Goal: Check status: Check status

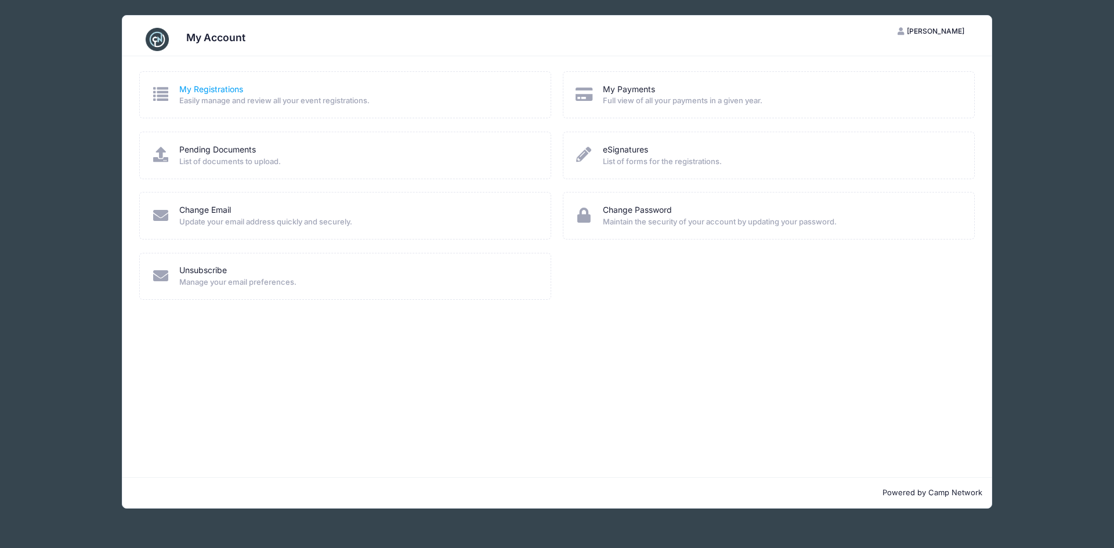
click at [222, 89] on link "My Registrations" at bounding box center [211, 90] width 64 height 12
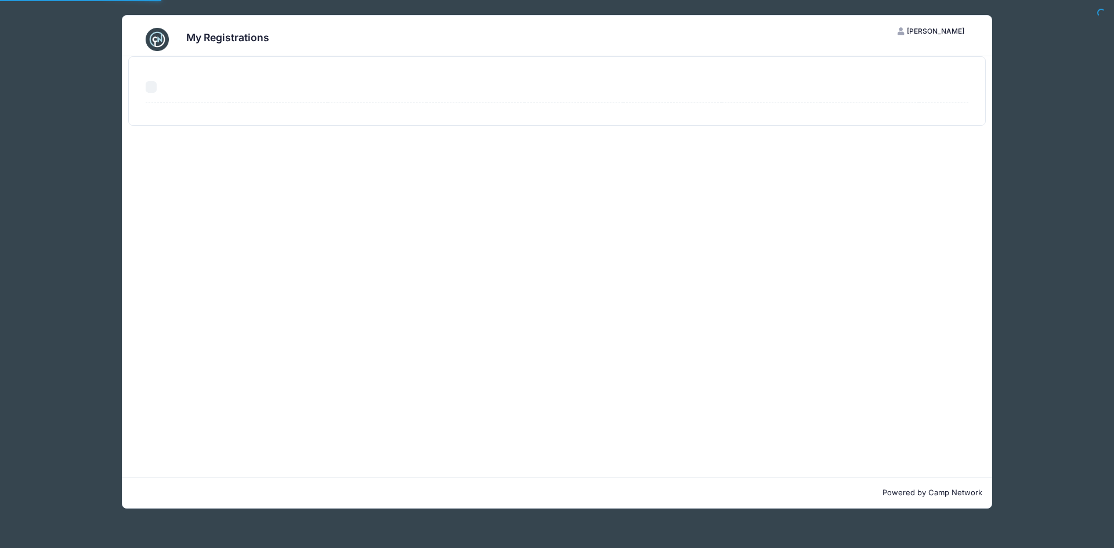
select select "50"
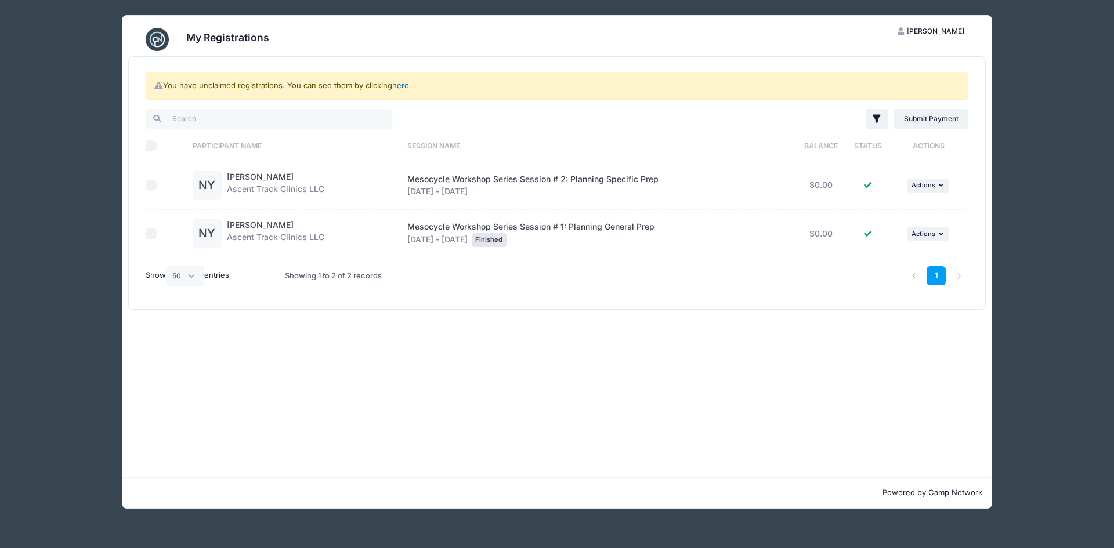
click at [397, 86] on link "here" at bounding box center [400, 85] width 17 height 9
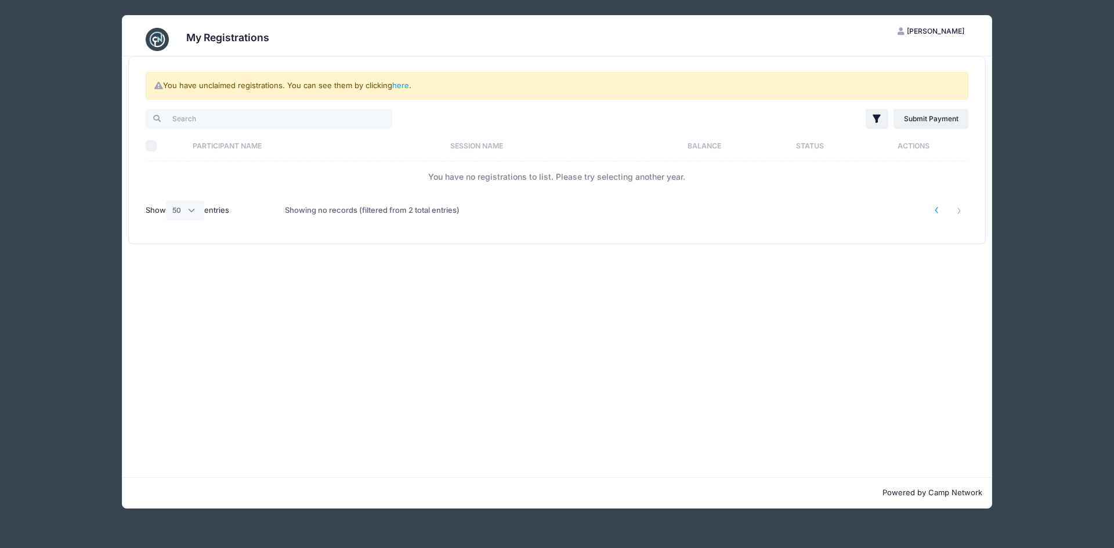
click at [937, 211] on li at bounding box center [936, 210] width 19 height 19
click at [941, 31] on span "[PERSON_NAME]" at bounding box center [935, 31] width 57 height 9
click at [873, 63] on link "My Account" at bounding box center [903, 60] width 134 height 22
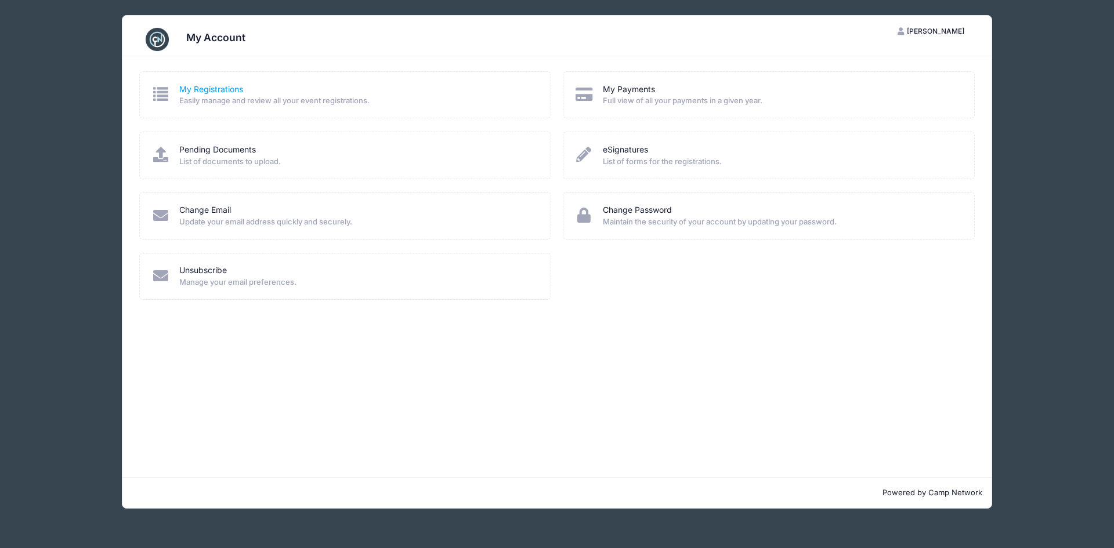
click at [218, 91] on link "My Registrations" at bounding box center [211, 90] width 64 height 12
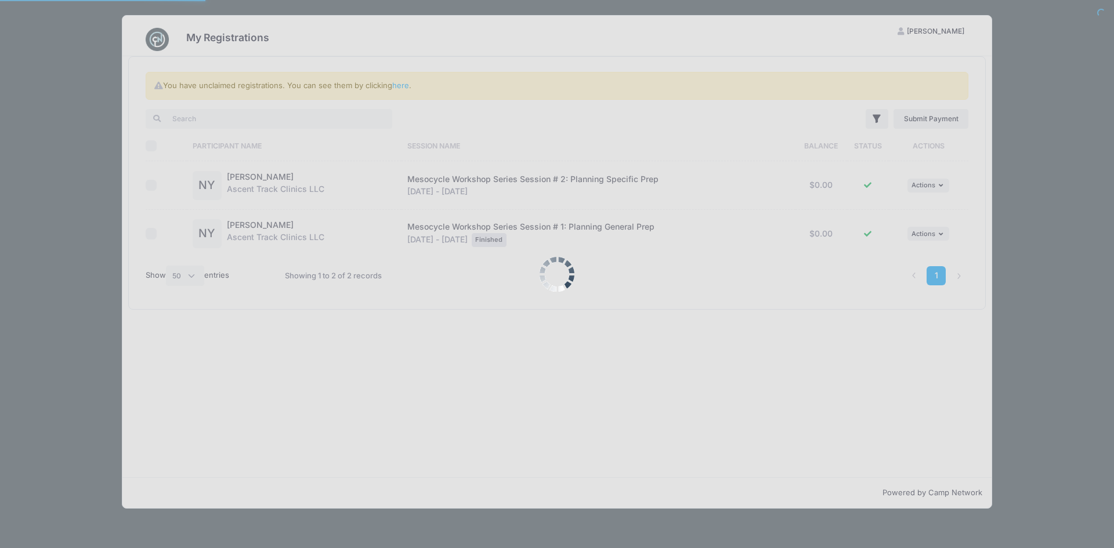
select select "50"
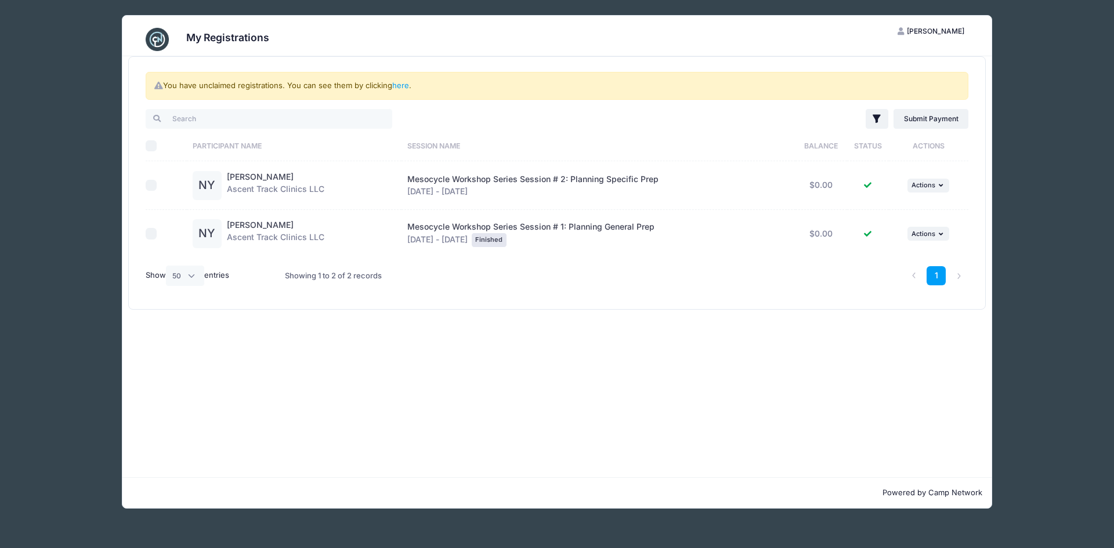
click at [464, 180] on span "Mesocycle Workshop Series Session # 2: Planning Specific Prep" at bounding box center [532, 179] width 251 height 10
click at [287, 189] on div "Neil Young Ascent Track Clinics LLC" at bounding box center [276, 185] width 98 height 29
click at [241, 175] on link "[PERSON_NAME]" at bounding box center [260, 177] width 67 height 10
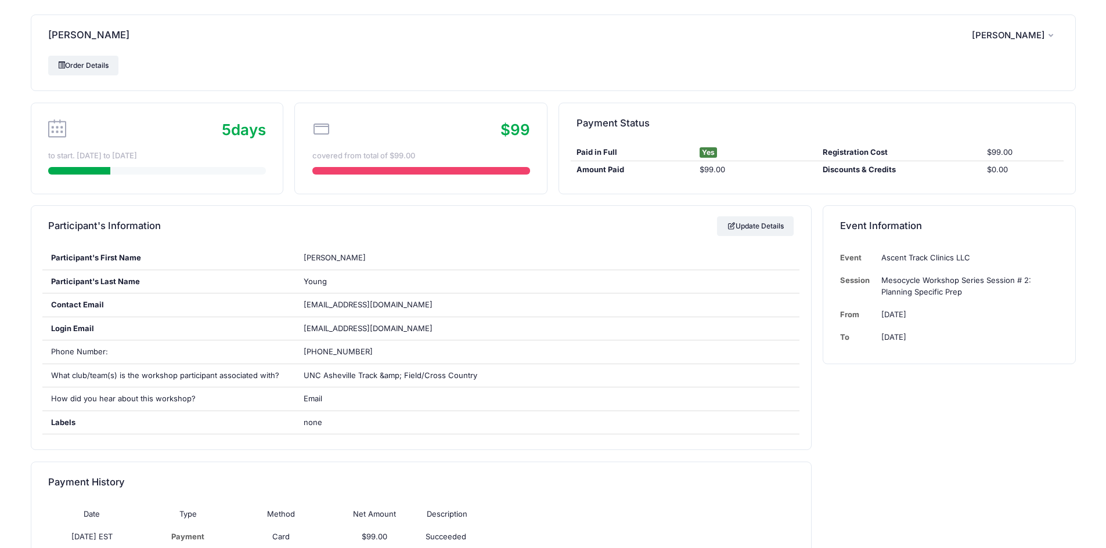
click at [1052, 36] on icon "button" at bounding box center [1052, 36] width 9 height 0
click at [967, 95] on link "Logout" at bounding box center [986, 97] width 134 height 22
